Goal: Task Accomplishment & Management: Complete application form

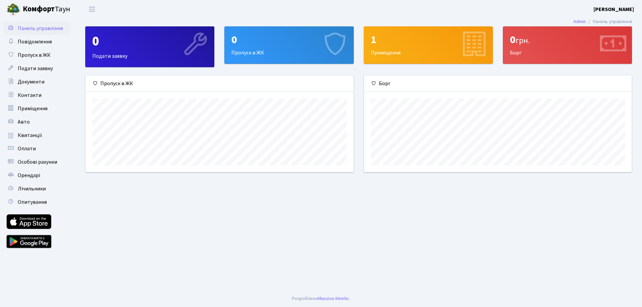
scroll to position [97, 268]
click at [30, 134] on span "Квитанції" at bounding box center [30, 135] width 24 height 7
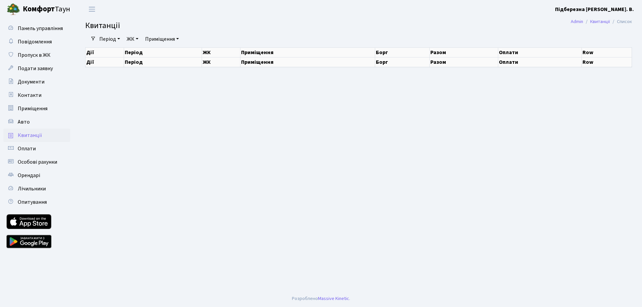
select select "25"
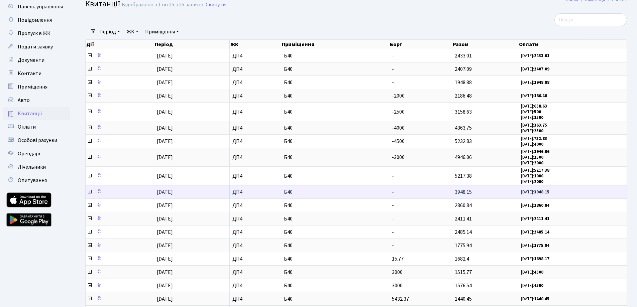
scroll to position [33, 0]
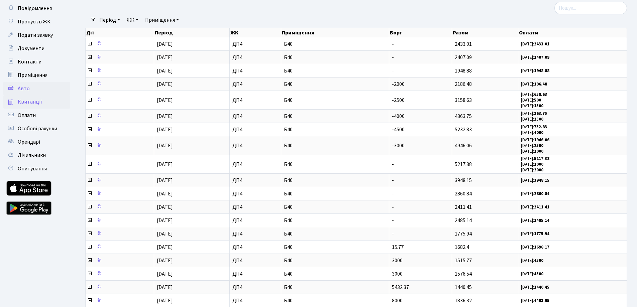
click at [27, 90] on span "Авто" at bounding box center [24, 88] width 12 height 7
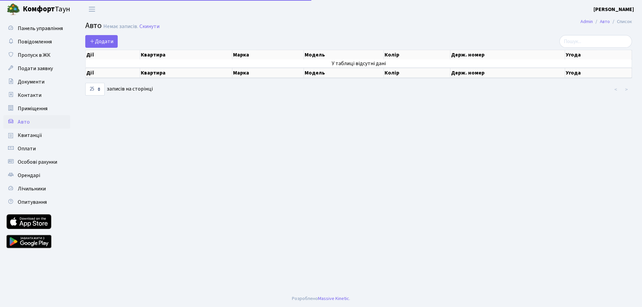
select select "25"
click at [107, 43] on span "Додати" at bounding box center [102, 41] width 24 height 7
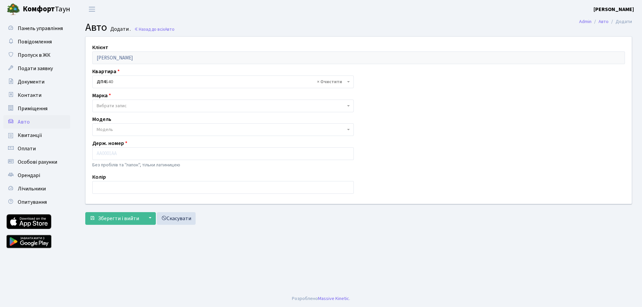
click at [123, 105] on span "Вибрати запис" at bounding box center [112, 106] width 30 height 7
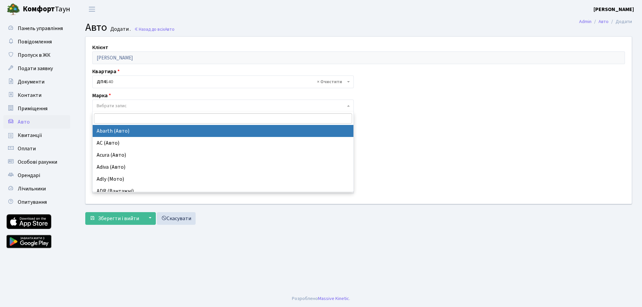
click at [274, 116] on input "search" at bounding box center [223, 118] width 258 height 10
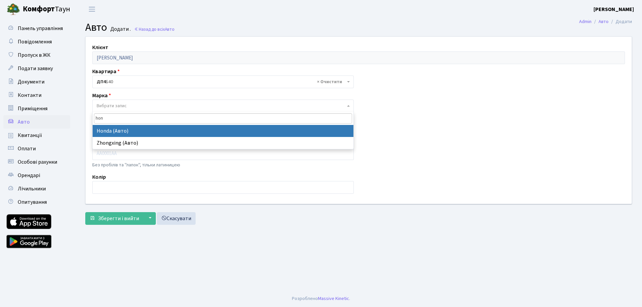
type input "hon"
select select "57"
select select
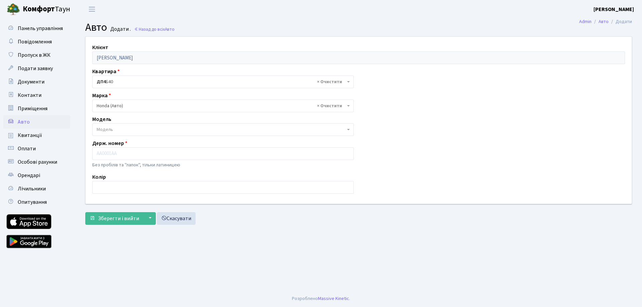
click at [325, 130] on span "Модель" at bounding box center [221, 129] width 249 height 7
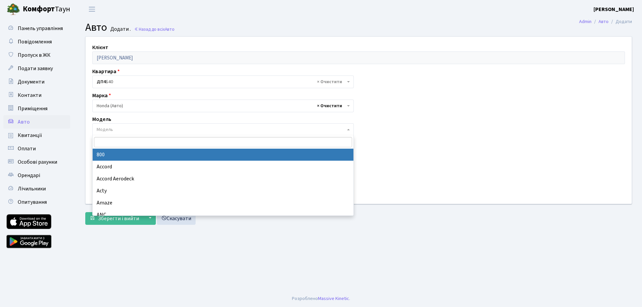
select select
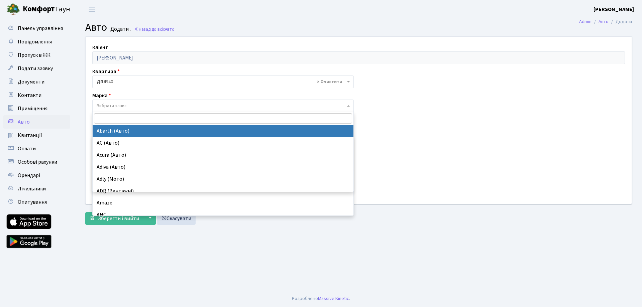
click at [230, 118] on input "search" at bounding box center [223, 118] width 258 height 10
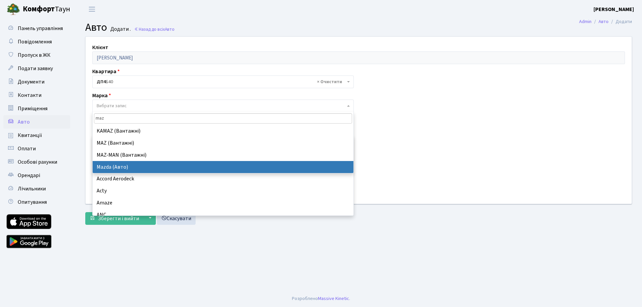
type input "maz"
select select "87"
select select
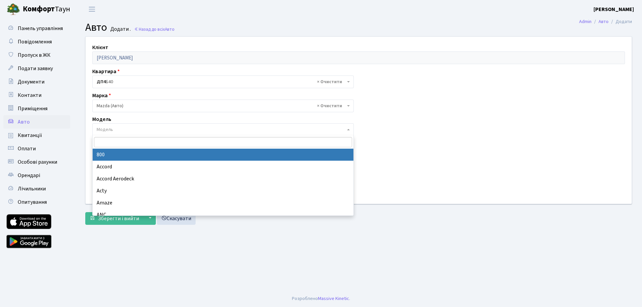
click at [165, 141] on input "search" at bounding box center [223, 142] width 258 height 10
type input "6"
select select "2765"
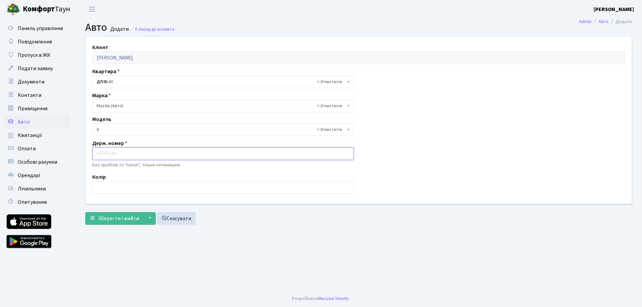
click at [157, 155] on input "text" at bounding box center [223, 154] width 262 height 13
click at [266, 175] on div "Колір" at bounding box center [223, 183] width 272 height 21
click at [149, 152] on input "text" at bounding box center [223, 154] width 262 height 13
type input "F"
type input "AA"
